Goal: Transaction & Acquisition: Purchase product/service

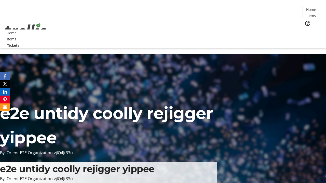
click at [307, 30] on span "Tickets" at bounding box center [313, 32] width 12 height 5
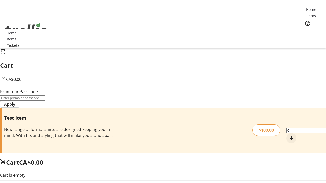
click at [288, 136] on mat-icon "Increment by one" at bounding box center [291, 139] width 6 height 6
type input "1"
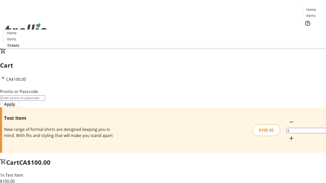
type input "FLAT"
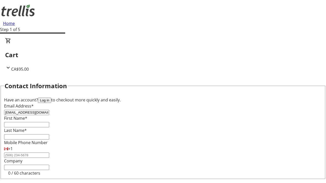
type input "[EMAIL_ADDRESS][DOMAIN_NAME]"
type input "Rahul"
type input "[PERSON_NAME]"
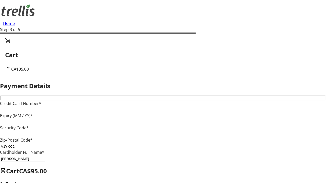
type input "V1Y 0C2"
